Goal: Book appointment/travel/reservation

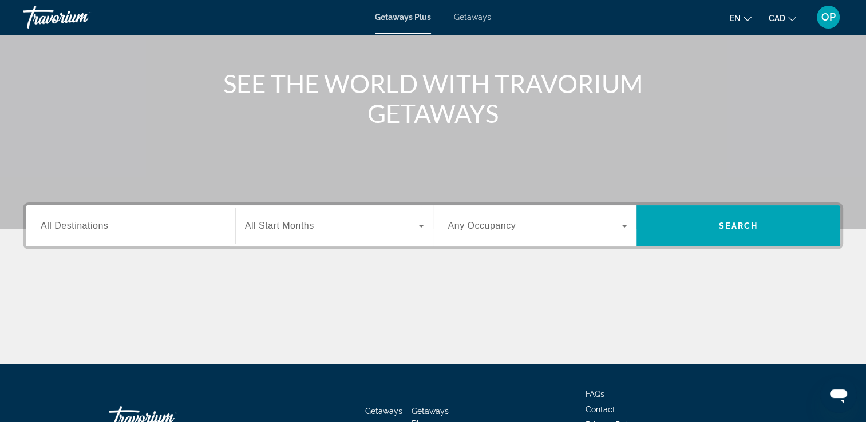
click at [81, 221] on span "All Destinations" at bounding box center [75, 226] width 68 height 10
click at [81, 221] on input "Destination All Destinations" at bounding box center [131, 227] width 180 height 14
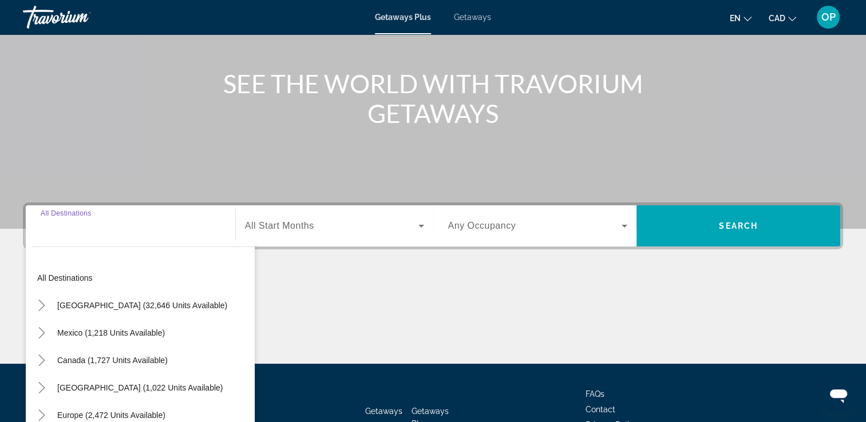
scroll to position [196, 0]
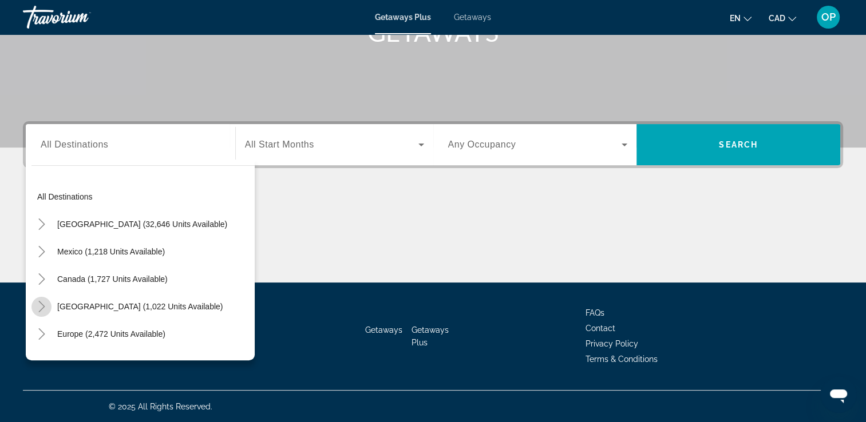
click at [41, 306] on icon "Toggle Caribbean & Atlantic Islands (1,022 units available)" at bounding box center [41, 306] width 11 height 11
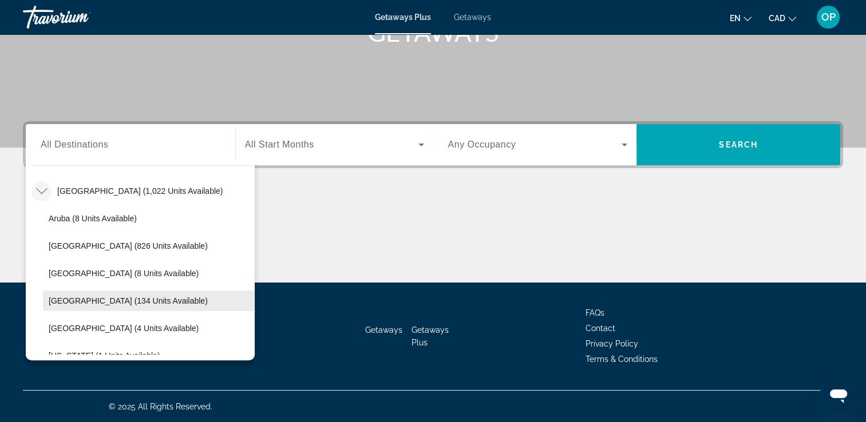
click at [129, 298] on span "Dominican Republic (134 units available)" at bounding box center [128, 300] width 159 height 9
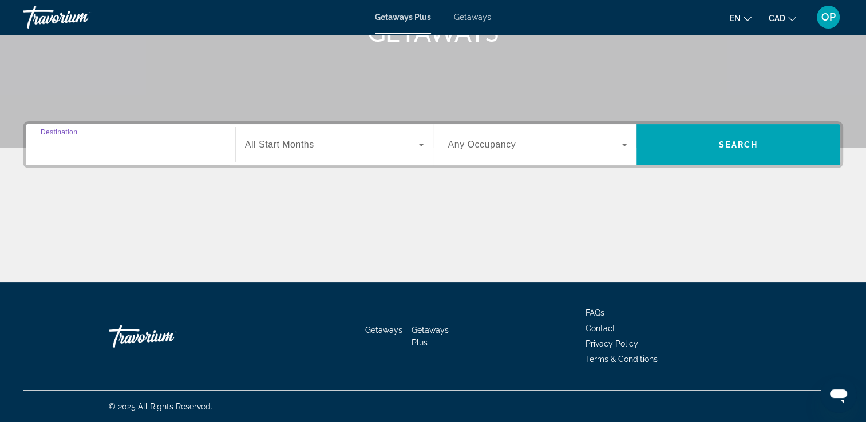
type input "**********"
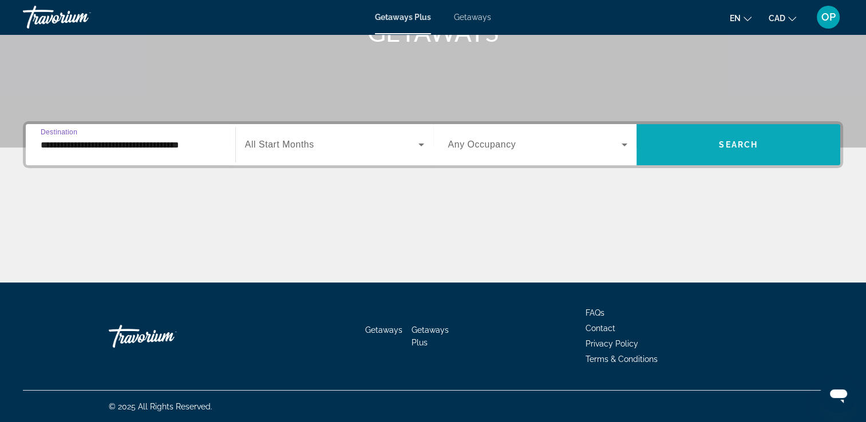
click at [734, 141] on span "Search" at bounding box center [738, 144] width 39 height 9
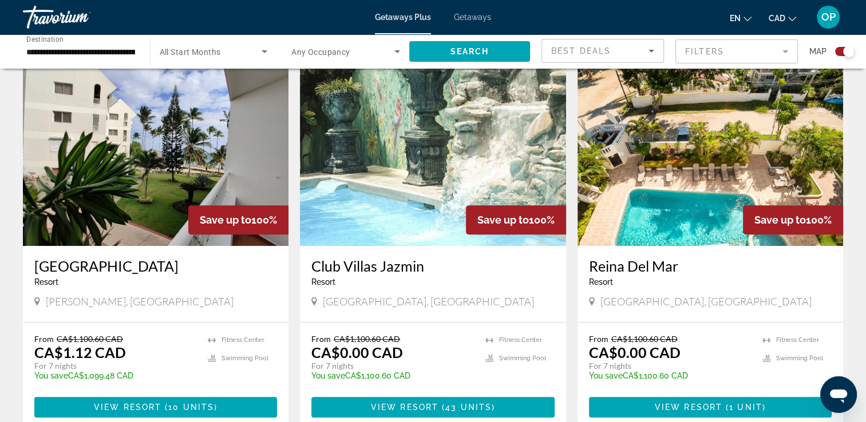
scroll to position [458, 0]
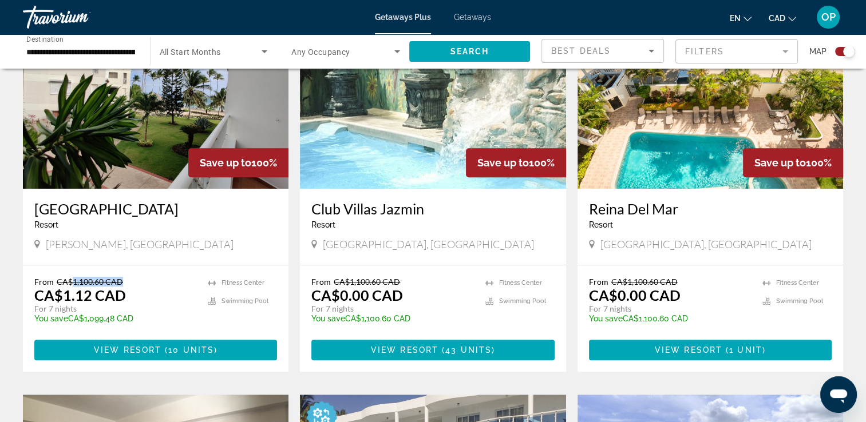
drag, startPoint x: 71, startPoint y: 282, endPoint x: 138, endPoint y: 278, distance: 67.0
click at [138, 278] on p "From CA$1,100.60 CAD" at bounding box center [115, 282] width 162 height 10
click at [773, 18] on span "CAD" at bounding box center [777, 18] width 17 height 9
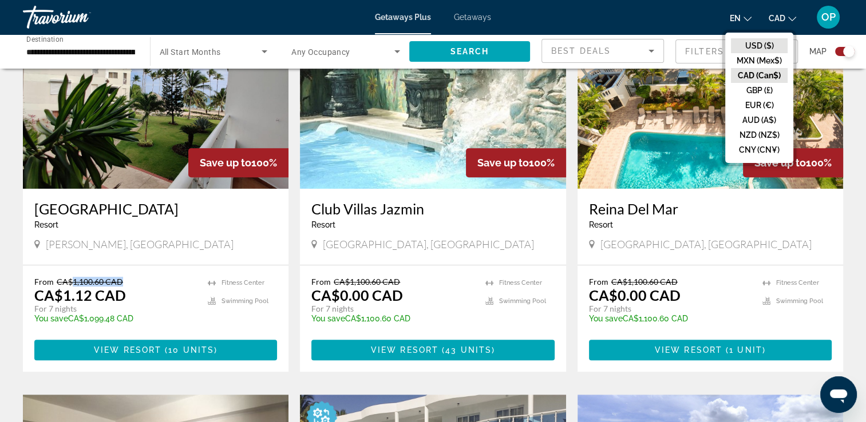
click at [768, 42] on button "USD ($)" at bounding box center [759, 45] width 57 height 15
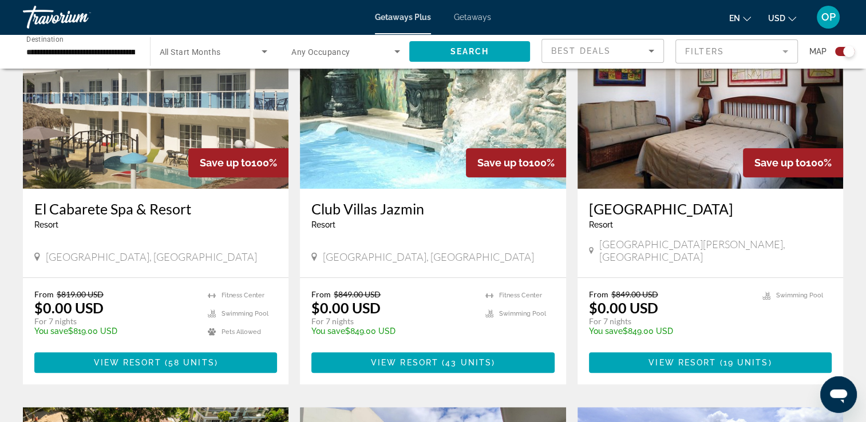
scroll to position [515, 0]
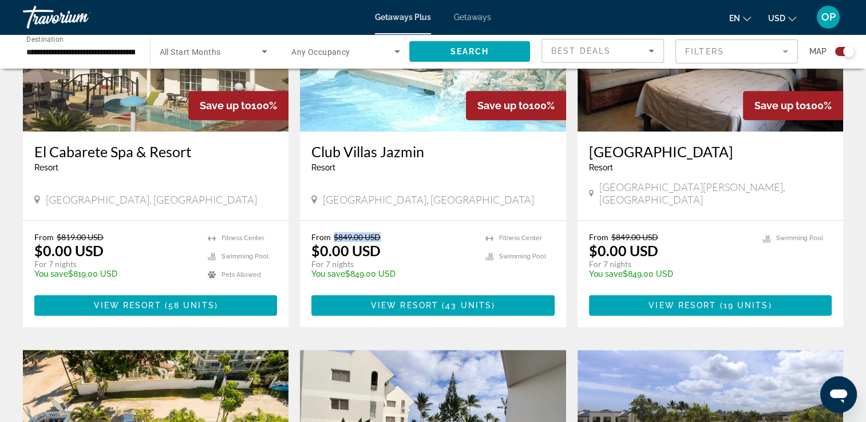
drag, startPoint x: 332, startPoint y: 221, endPoint x: 391, endPoint y: 221, distance: 58.9
click at [391, 232] on p "From $849.00 USD" at bounding box center [392, 237] width 162 height 10
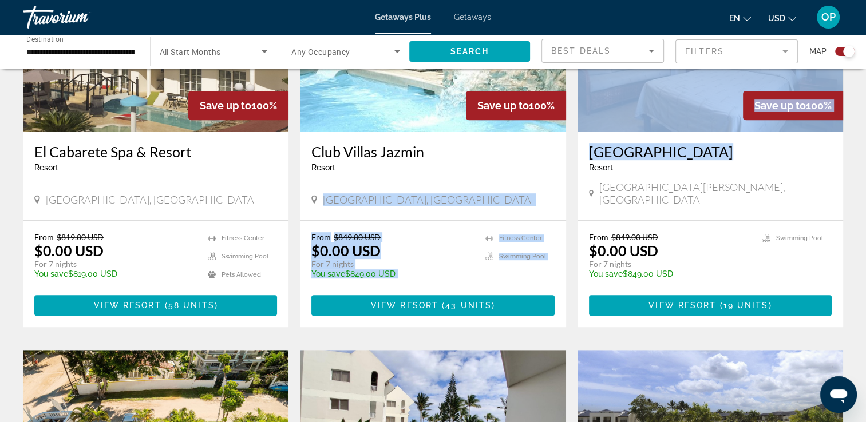
drag, startPoint x: 391, startPoint y: 221, endPoint x: 571, endPoint y: 170, distance: 187.3
click at [571, 170] on div "Save up to 100% Optional All-Inclusive This price is ACCOMMODATION ONLY. You wi…" at bounding box center [433, 343] width 832 height 791
click at [415, 292] on span "Main content" at bounding box center [432, 305] width 243 height 27
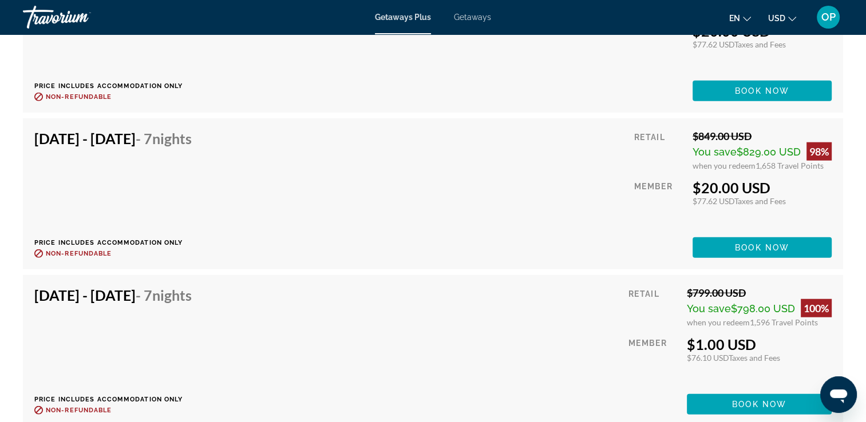
scroll to position [2876, 0]
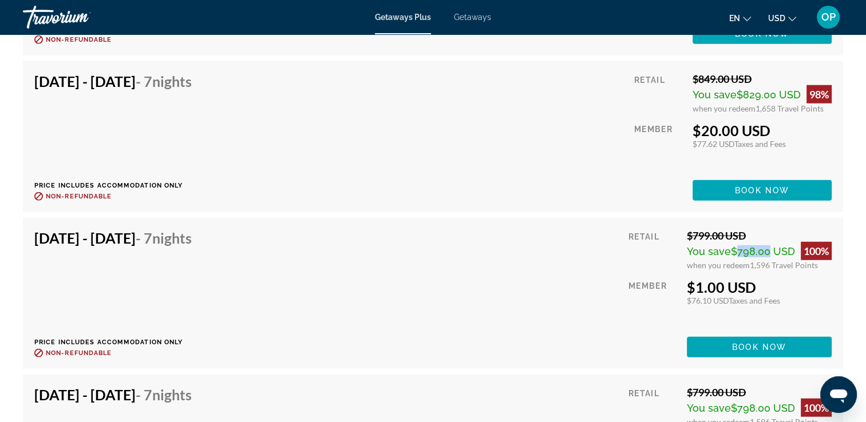
drag, startPoint x: 733, startPoint y: 249, endPoint x: 765, endPoint y: 249, distance: 32.0
click at [765, 249] on span "$798.00 USD" at bounding box center [763, 252] width 64 height 12
drag, startPoint x: 765, startPoint y: 249, endPoint x: 709, endPoint y: 298, distance: 74.7
click at [709, 298] on div "Retail $799.00 USD You save $798.00 USD 100% when you redeem 1,596 Travel Point…" at bounding box center [729, 293] width 203 height 128
click at [749, 346] on span "Book now" at bounding box center [759, 347] width 54 height 9
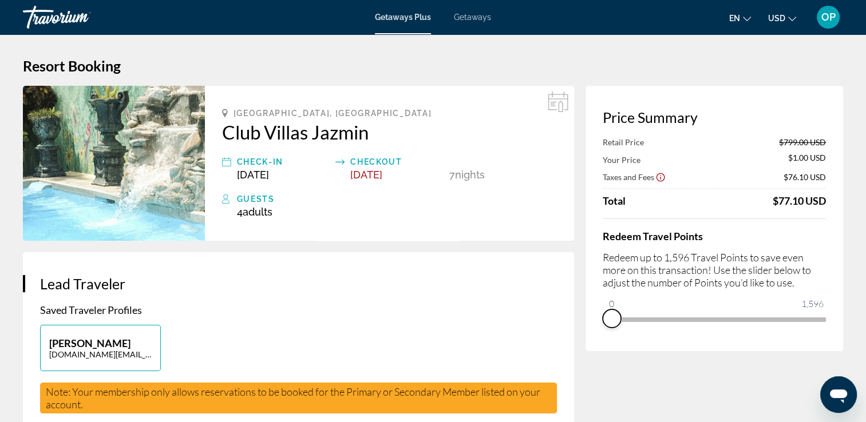
drag, startPoint x: 815, startPoint y: 334, endPoint x: 571, endPoint y: 334, distance: 244.4
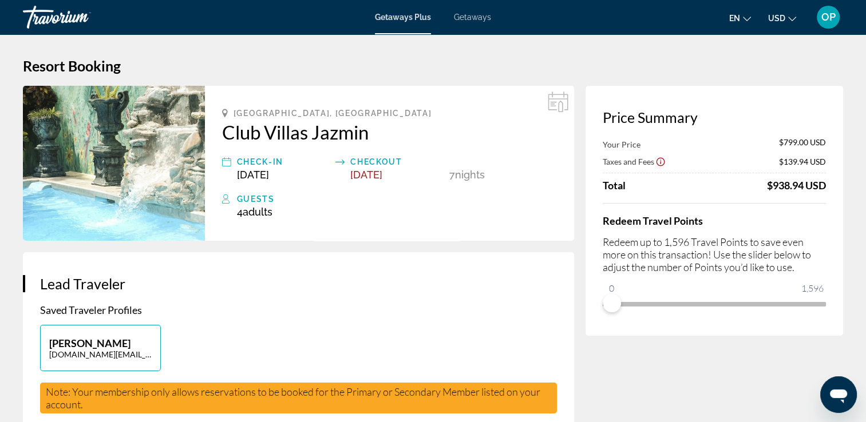
drag, startPoint x: 768, startPoint y: 182, endPoint x: 841, endPoint y: 188, distance: 72.9
click at [841, 188] on div "Price Summary Your Price $799.00 USD Taxes and Fees $139.94 USD Total $938.94 U…" at bounding box center [714, 211] width 258 height 250
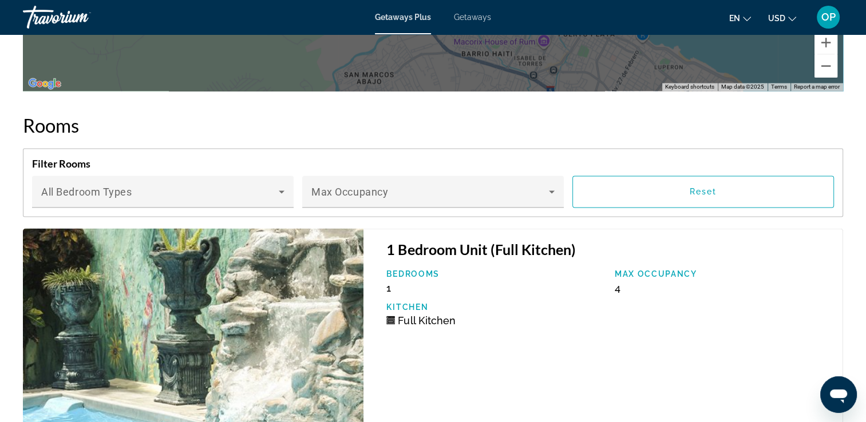
scroll to position [2075, 0]
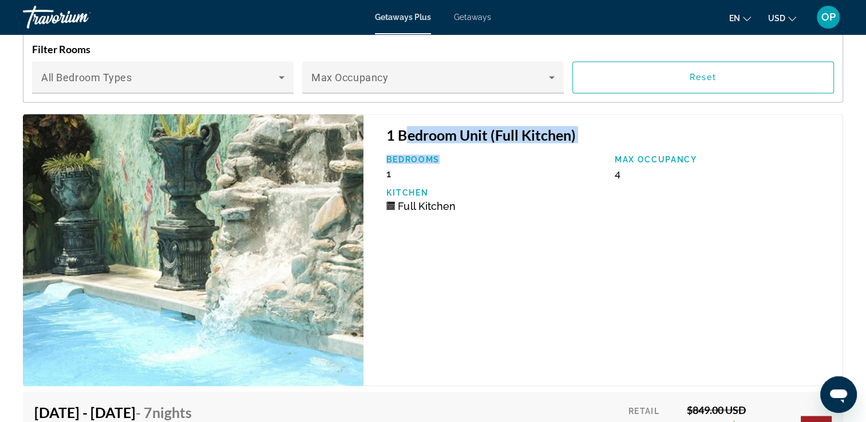
drag, startPoint x: 405, startPoint y: 130, endPoint x: 562, endPoint y: 143, distance: 157.3
click at [562, 143] on div "1 Bedroom Unit (Full Kitchen) Bedrooms 1 Max Occupancy 4 Kitchen Full Kitchen" at bounding box center [603, 250] width 480 height 272
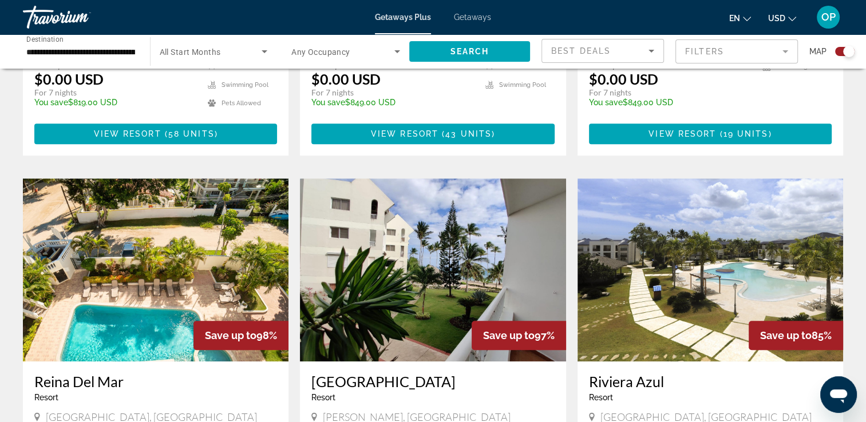
scroll to position [744, 0]
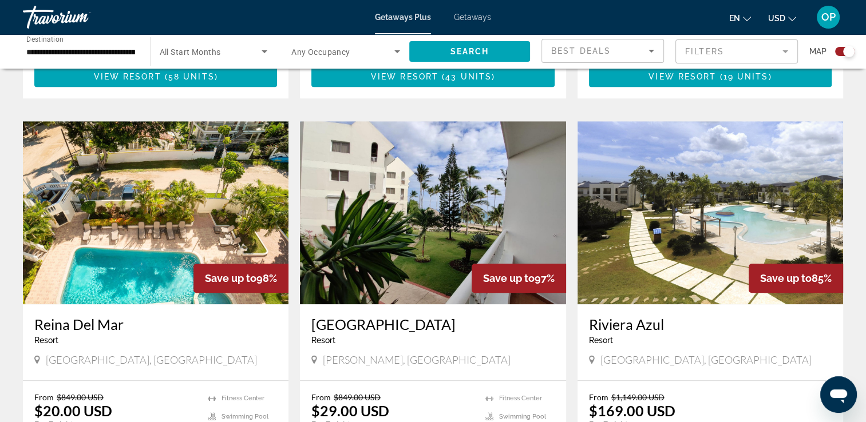
click at [438, 223] on img "Main content" at bounding box center [433, 212] width 266 height 183
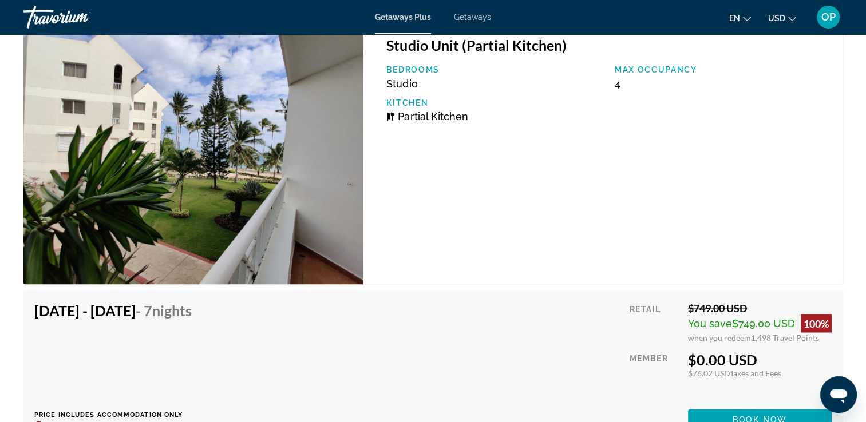
scroll to position [1945, 0]
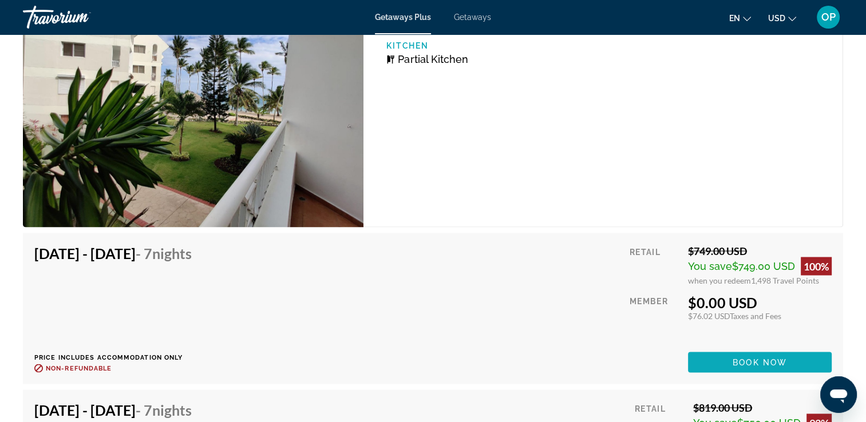
click at [740, 358] on span "Book now" at bounding box center [760, 362] width 54 height 9
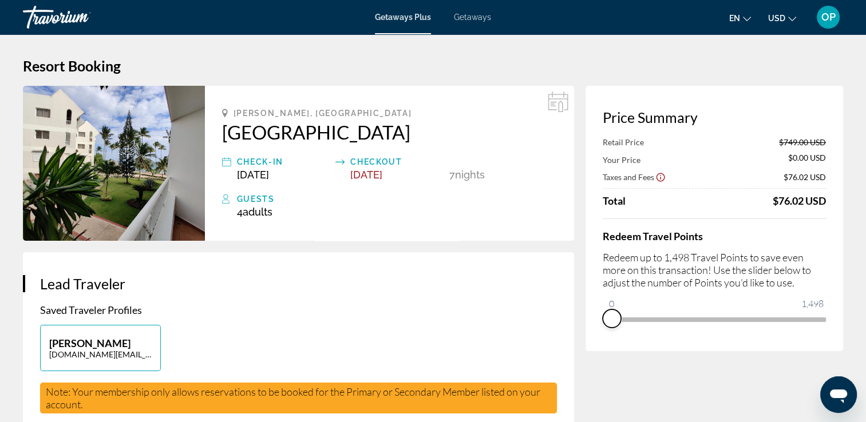
drag, startPoint x: 814, startPoint y: 333, endPoint x: 584, endPoint y: 334, distance: 229.5
